Goal: Task Accomplishment & Management: Complete application form

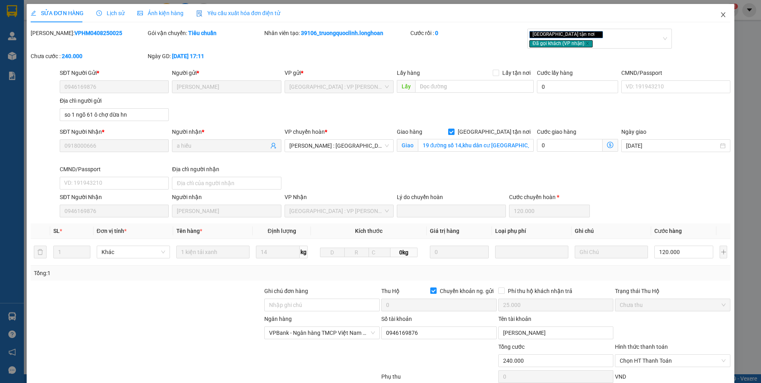
click at [717, 12] on span "Close" at bounding box center [723, 15] width 22 height 22
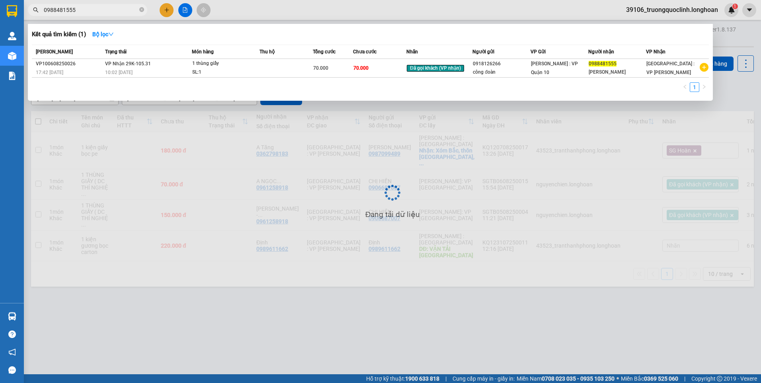
click at [92, 13] on input "0988481555" at bounding box center [91, 10] width 94 height 9
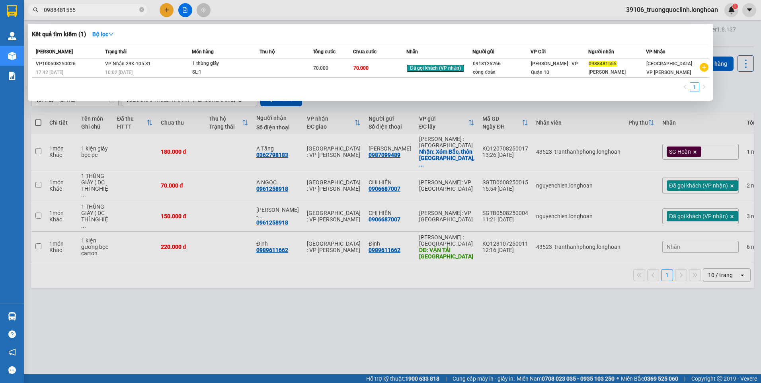
click at [92, 13] on input "0988481555" at bounding box center [91, 10] width 94 height 9
paste input "366380161"
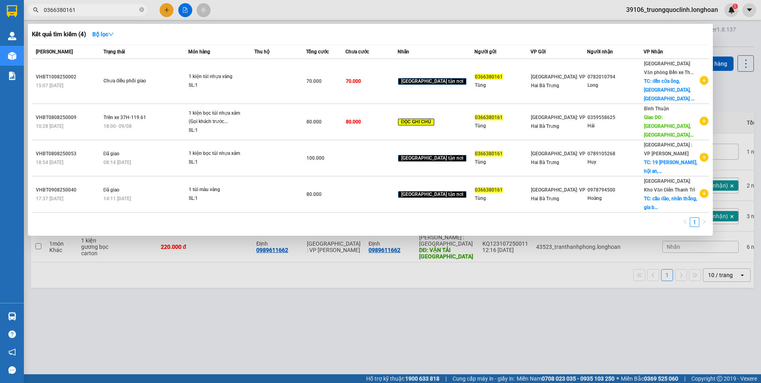
type input "0366380161"
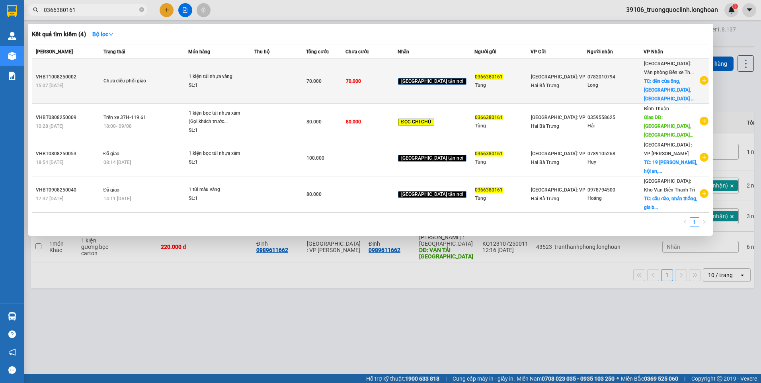
click at [228, 82] on div "SL: 1" at bounding box center [219, 85] width 60 height 9
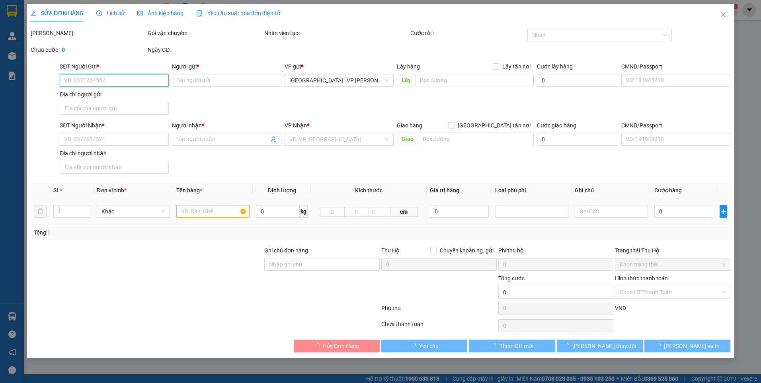
type input "0366380161"
type input "Tùng"
type input "0782010794"
type input "Long"
checkbox input "true"
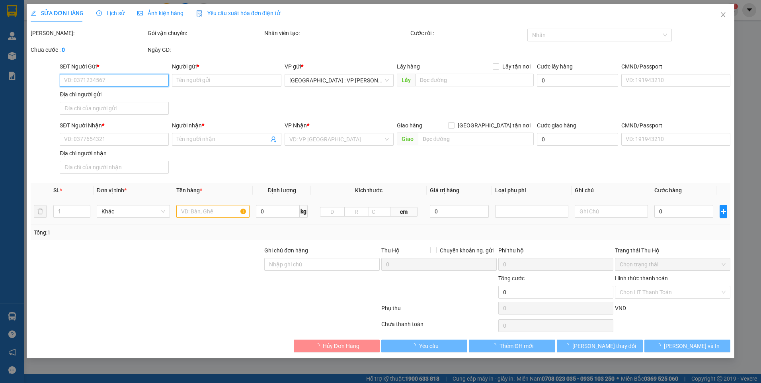
type input "đền cửa ông, [GEOGRAPHIC_DATA], [GEOGRAPHIC_DATA], [GEOGRAPHIC_DATA]"
type input "70.000"
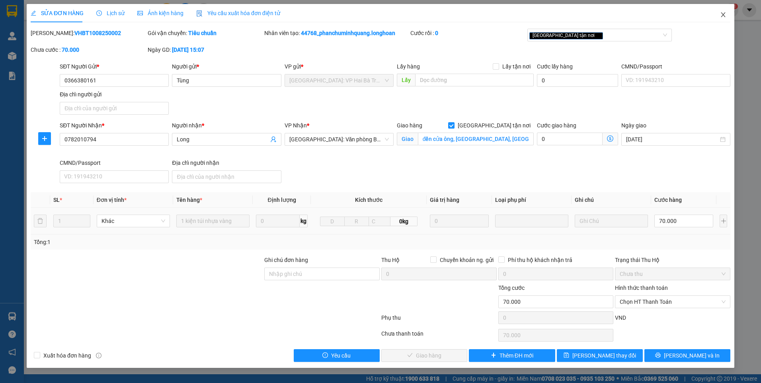
click at [722, 16] on icon "close" at bounding box center [723, 15] width 6 height 6
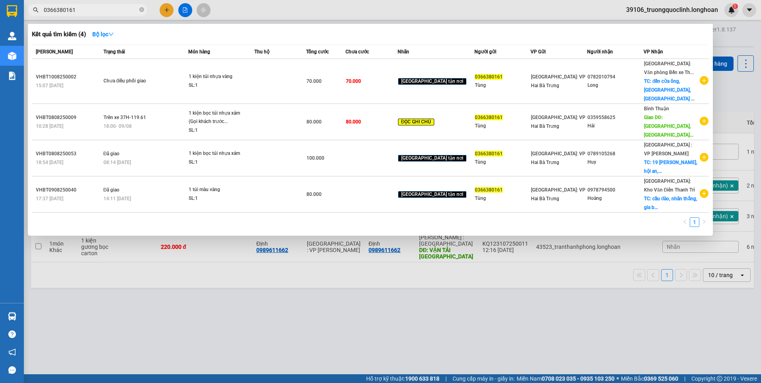
click at [80, 9] on input "0366380161" at bounding box center [91, 10] width 94 height 9
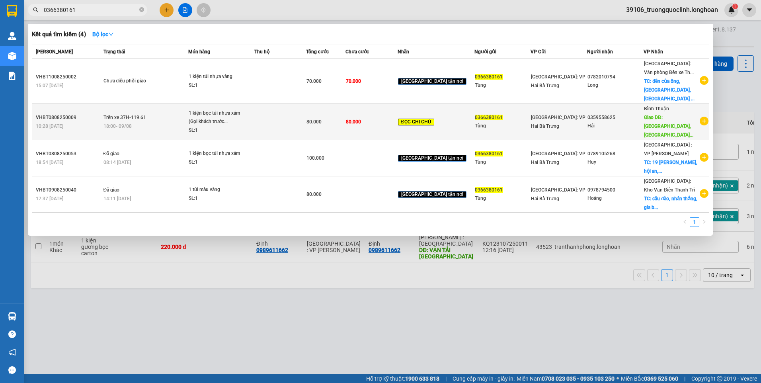
click at [237, 109] on div "1 kiện bọc túi nhựa xám (Gọi khách trước..." at bounding box center [219, 117] width 60 height 17
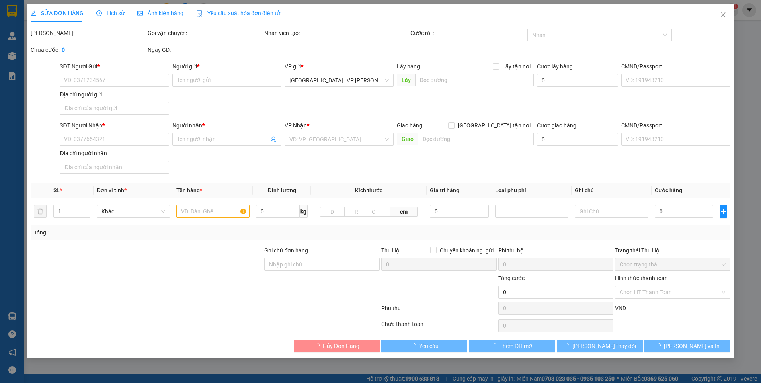
type input "0366380161"
type input "Tùng"
type input "0359558625"
type input "Hải"
type input "[GEOGRAPHIC_DATA], [GEOGRAPHIC_DATA], [GEOGRAPHIC_DATA], [GEOGRAPHIC_DATA]"
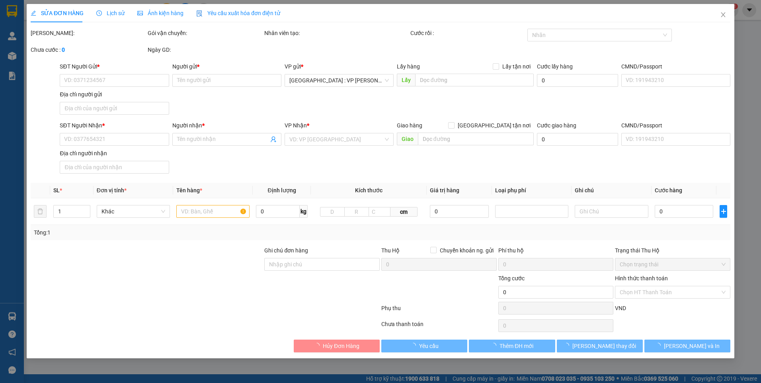
type input "Gọi khách trước 1 tiếng"
type input "80.000"
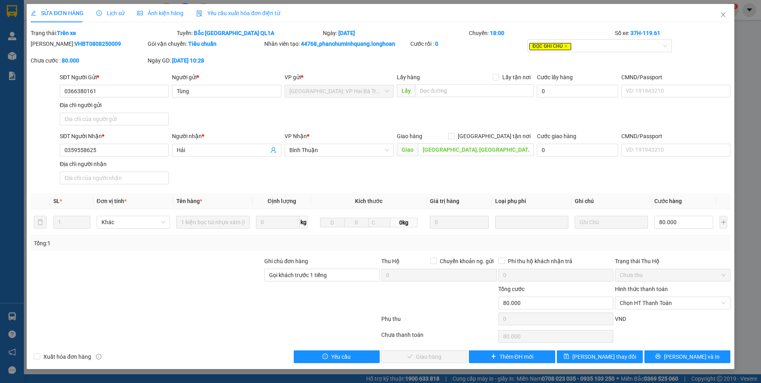
click at [111, 11] on span "Lịch sử" at bounding box center [110, 13] width 28 height 6
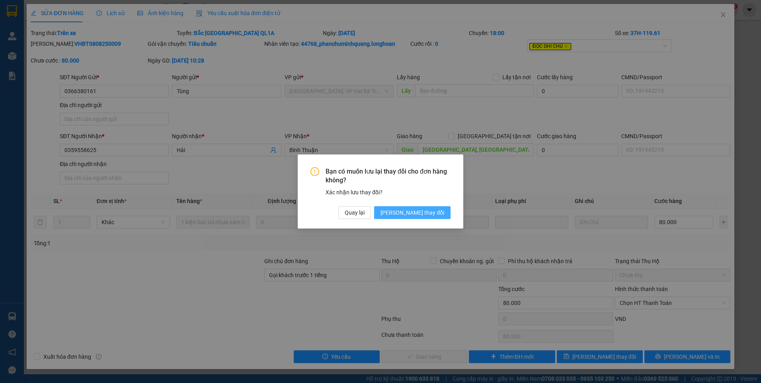
click at [423, 211] on span "[PERSON_NAME] thay đổi" at bounding box center [413, 212] width 64 height 9
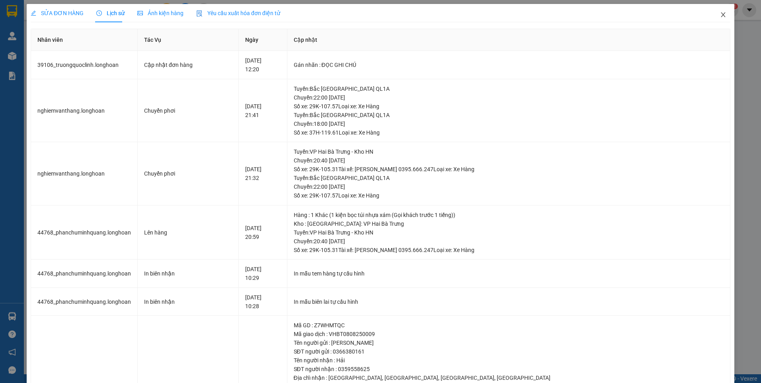
click at [713, 18] on span "Close" at bounding box center [723, 15] width 22 height 22
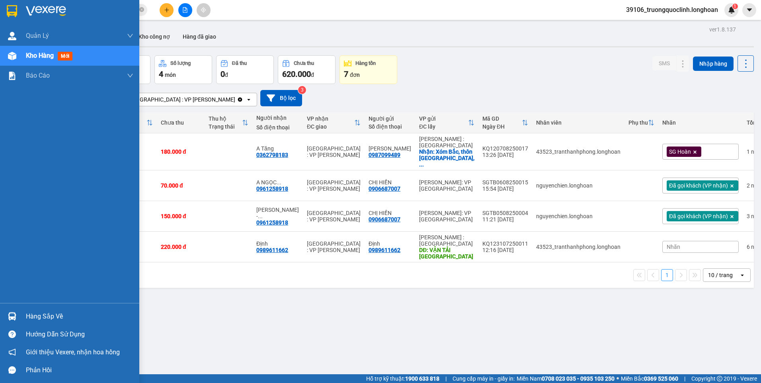
click at [12, 14] on img at bounding box center [12, 11] width 10 height 12
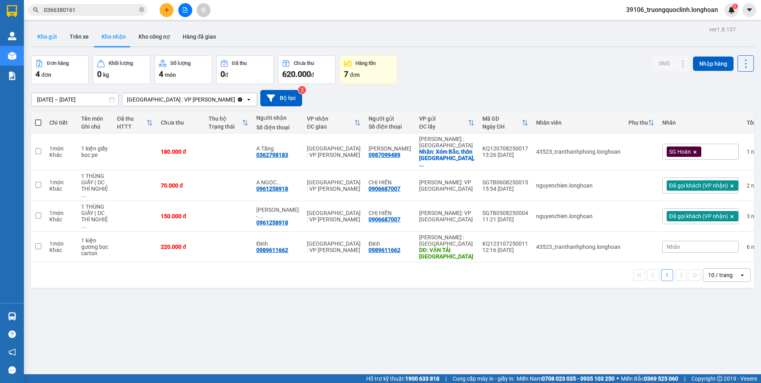
click at [37, 34] on button "Kho gửi" at bounding box center [47, 36] width 32 height 19
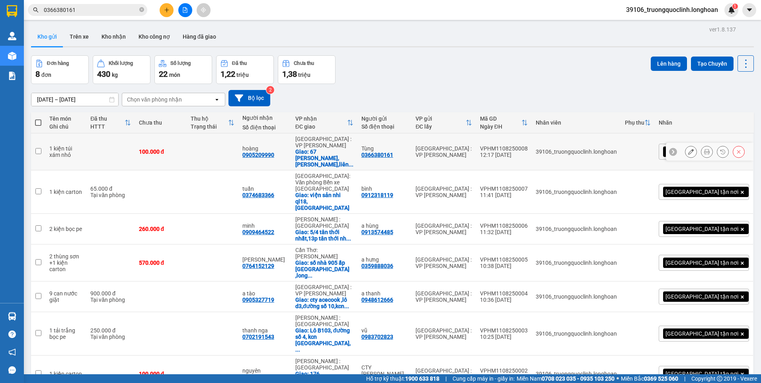
click at [701, 147] on button at bounding box center [706, 152] width 11 height 14
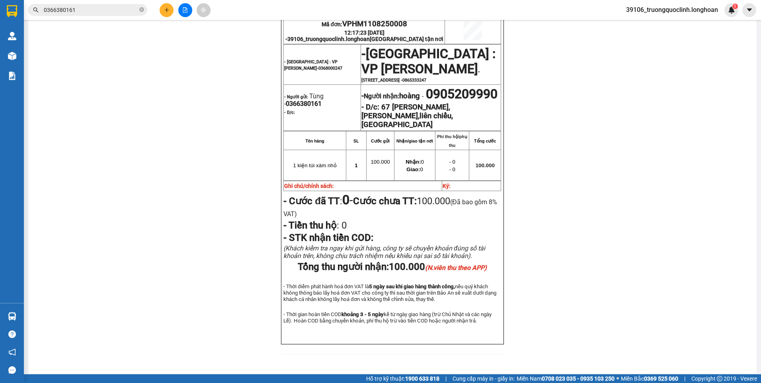
scroll to position [398, 0]
